Goal: Check status: Check status

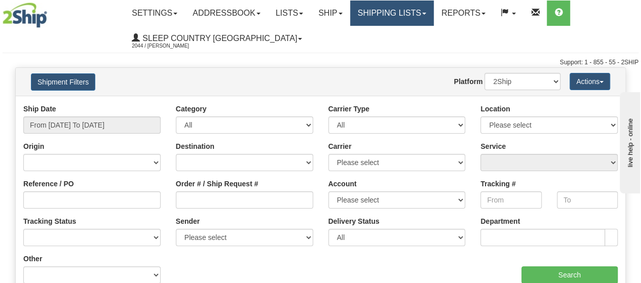
click at [434, 10] on link "Shipping lists" at bounding box center [392, 13] width 84 height 25
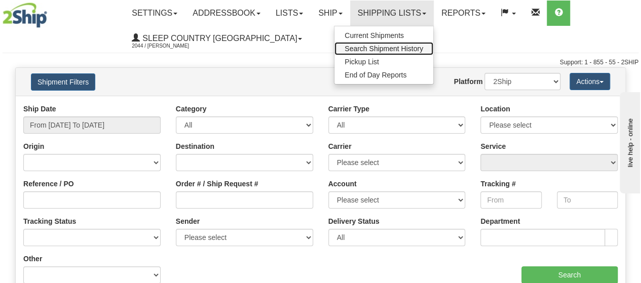
click at [394, 45] on span "Search Shipment History" at bounding box center [384, 49] width 79 height 8
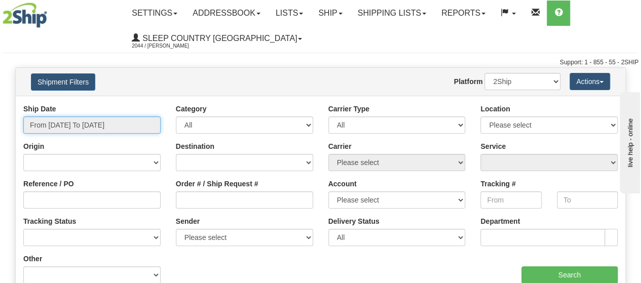
click at [147, 126] on input "From 09/28/2025 To 09/29/2025" at bounding box center [91, 125] width 137 height 17
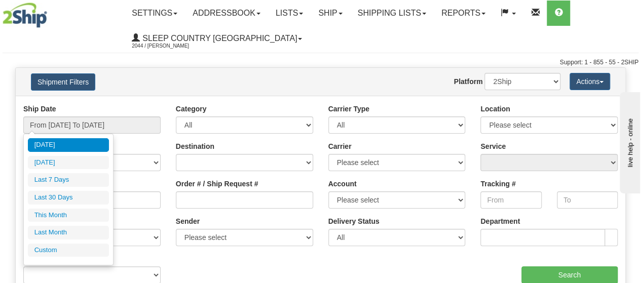
click at [61, 193] on li "Last 30 Days" at bounding box center [68, 198] width 81 height 14
type input "From 08/31/2025 To 09/29/2025"
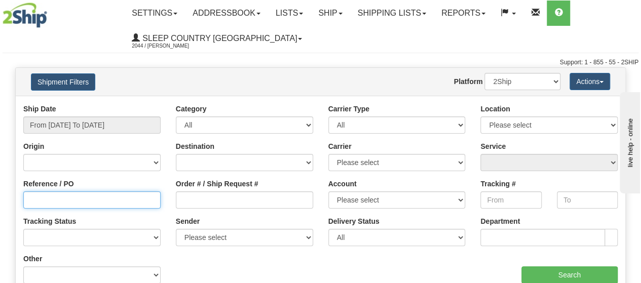
click at [35, 201] on input "Reference / PO" at bounding box center [91, 200] width 137 height 17
type input "1056961"
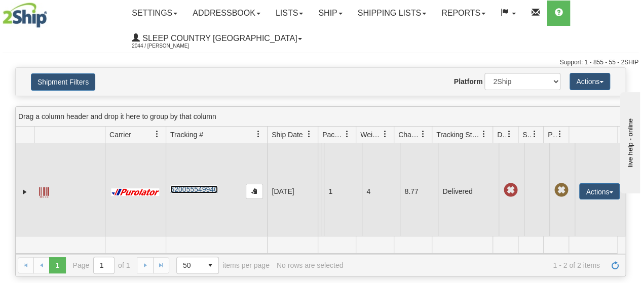
click at [200, 194] on link "520055549940" at bounding box center [193, 190] width 47 height 8
